Goal: Task Accomplishment & Management: Manage account settings

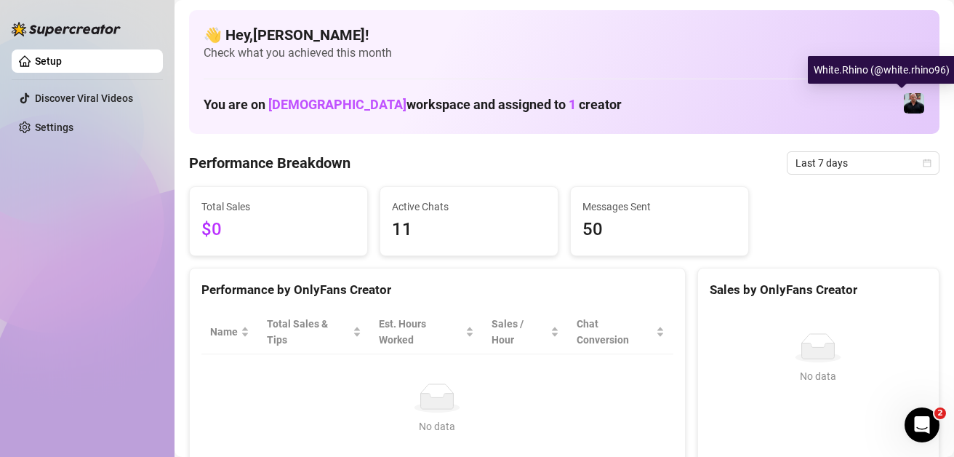
click at [904, 100] on img at bounding box center [914, 103] width 20 height 20
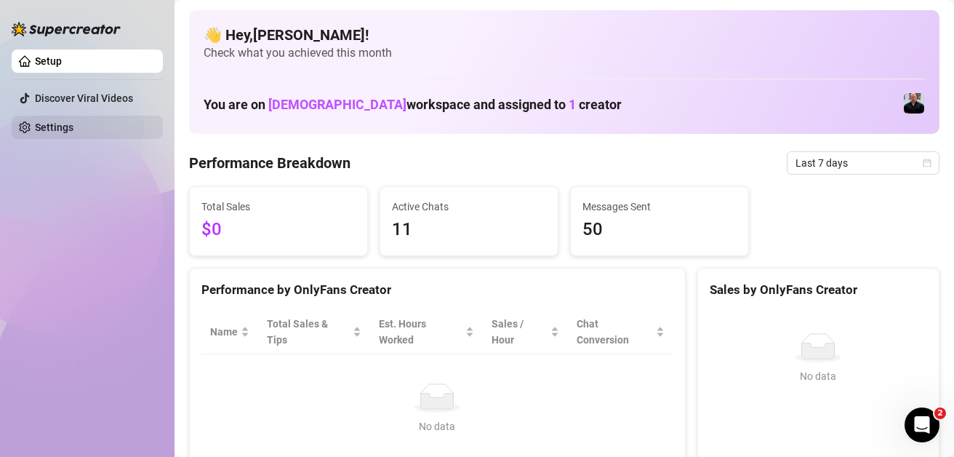
click at [68, 122] on link "Settings" at bounding box center [54, 127] width 39 height 12
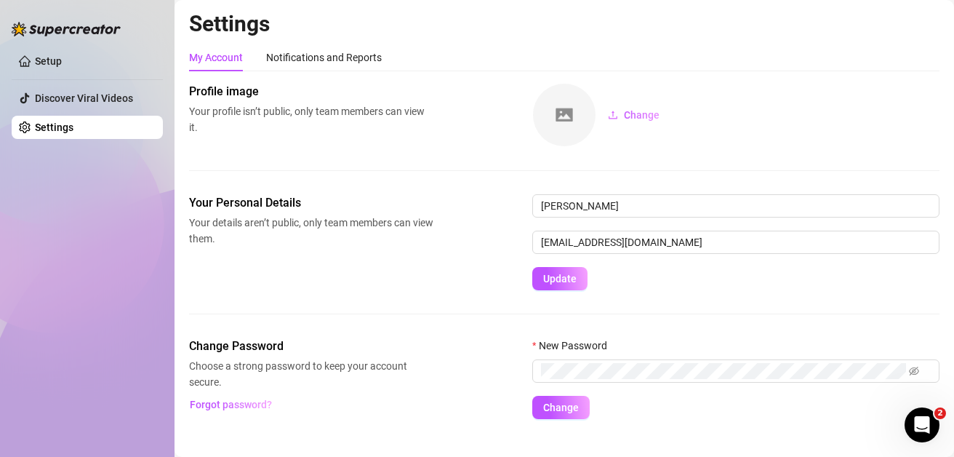
scroll to position [23, 0]
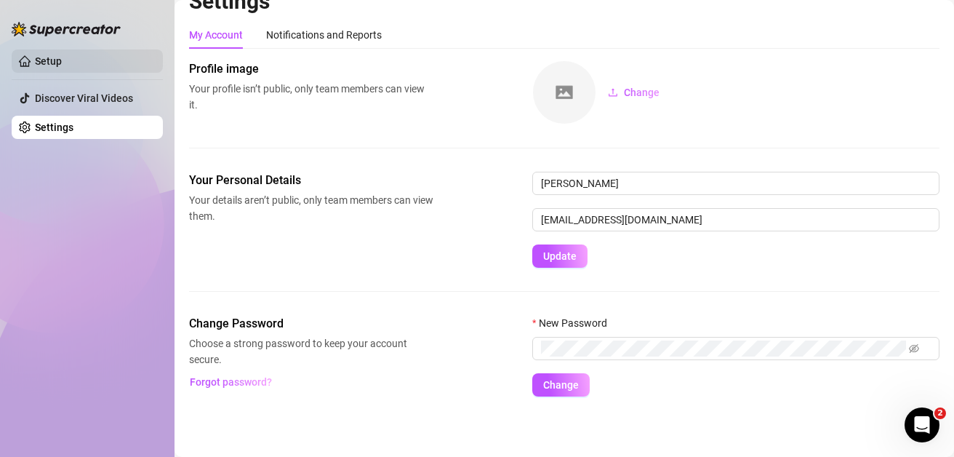
click at [62, 55] on link "Setup" at bounding box center [48, 61] width 27 height 12
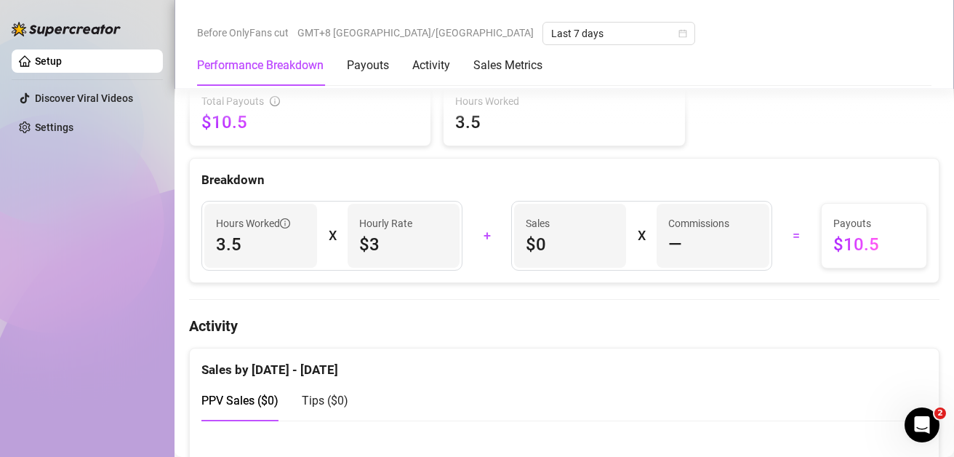
scroll to position [505, 0]
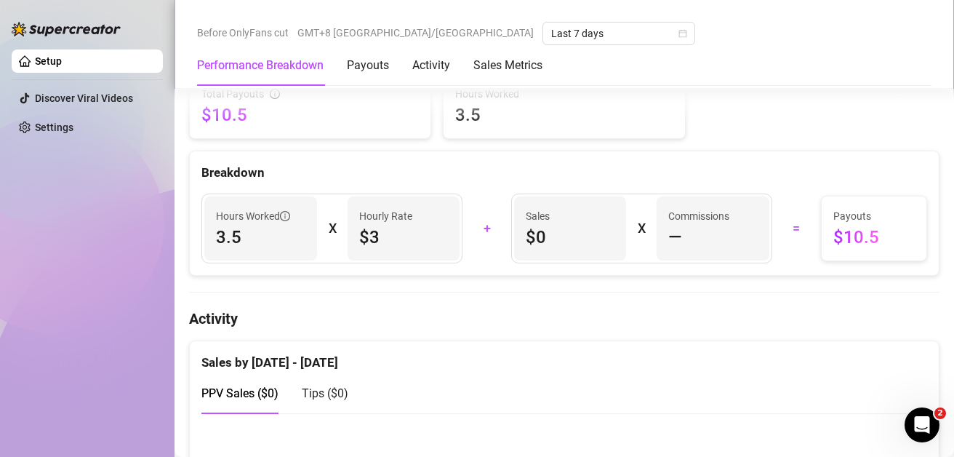
click at [383, 225] on span "$3" at bounding box center [403, 236] width 89 height 23
click at [375, 256] on div "Hourly Rate $3" at bounding box center [404, 228] width 113 height 64
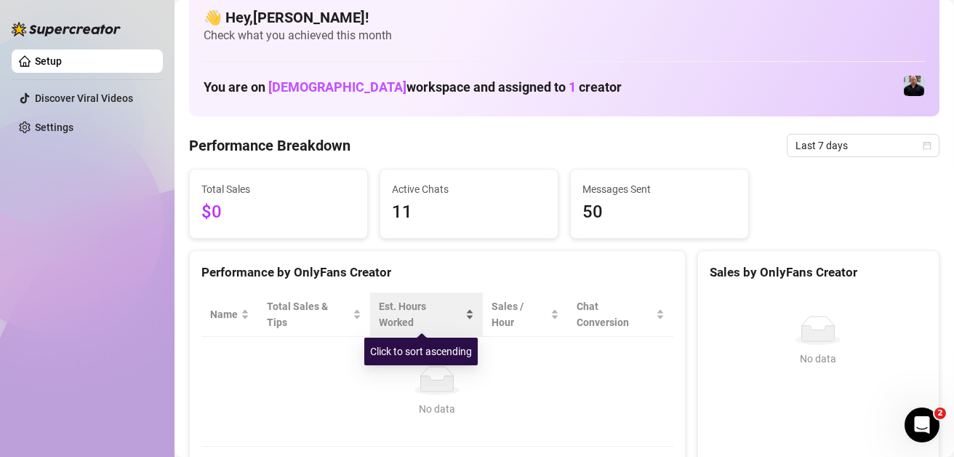
scroll to position [0, 0]
